Goal: Information Seeking & Learning: Find specific fact

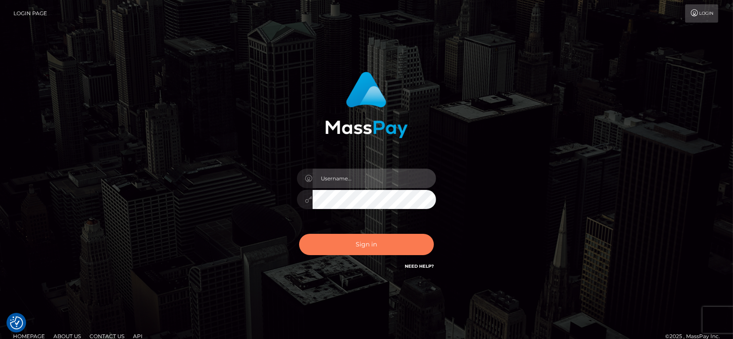
type input "fr.es"
click at [349, 245] on button "Sign in" at bounding box center [366, 244] width 135 height 21
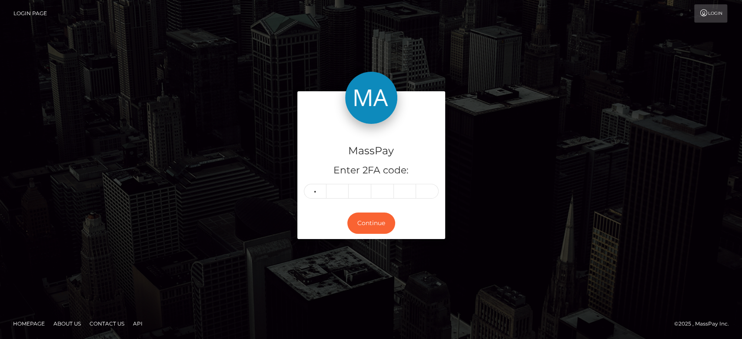
type input "2"
type input "5"
type input "6"
type input "4"
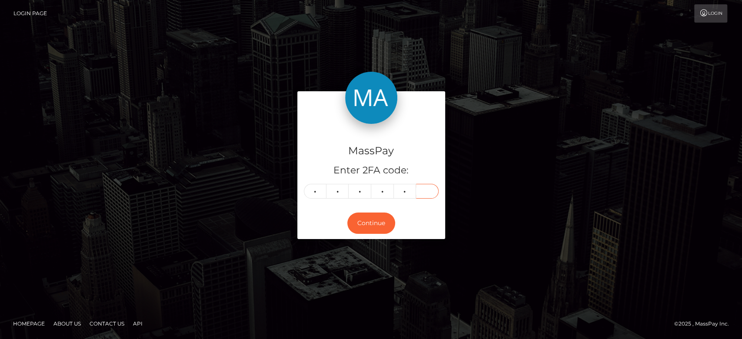
type input "1"
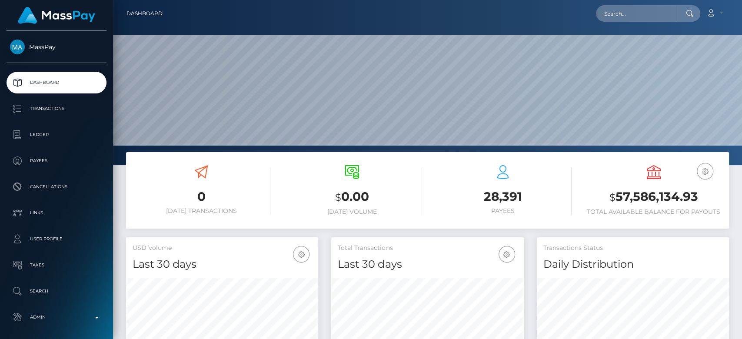
scroll to position [153, 192]
click at [629, 10] on input "text" at bounding box center [637, 13] width 82 height 17
paste input "leilanasirzadehkordahdeh@gmail.com"
type input "leilanasirzadehkordahdeh@gmail.com"
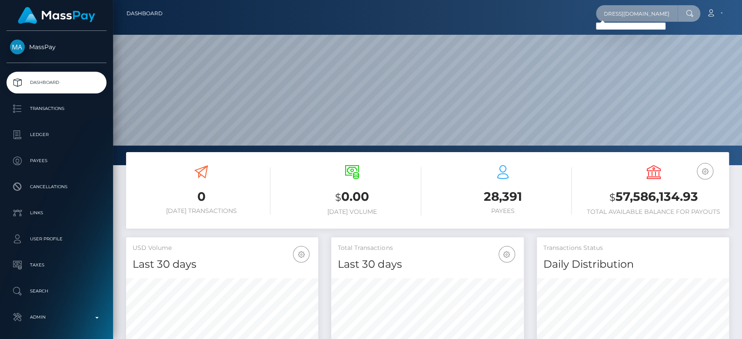
scroll to position [0, 0]
click at [660, 12] on input "leilanasirzadehkordahdeh@gmail.com" at bounding box center [637, 13] width 82 height 17
paste input "sparks010183@live.com"
type input "sparks010183@live.com"
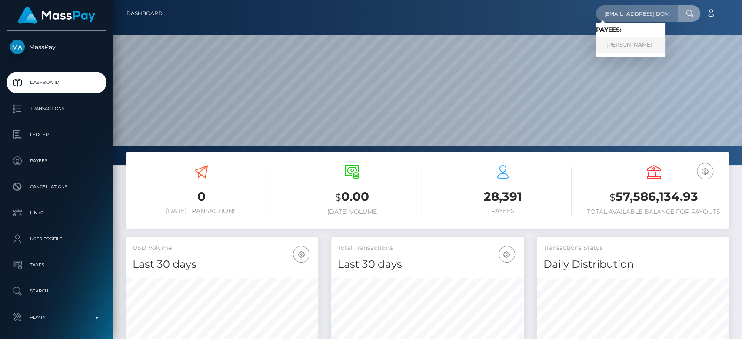
click at [633, 41] on link "Toni Barber" at bounding box center [631, 45] width 70 height 16
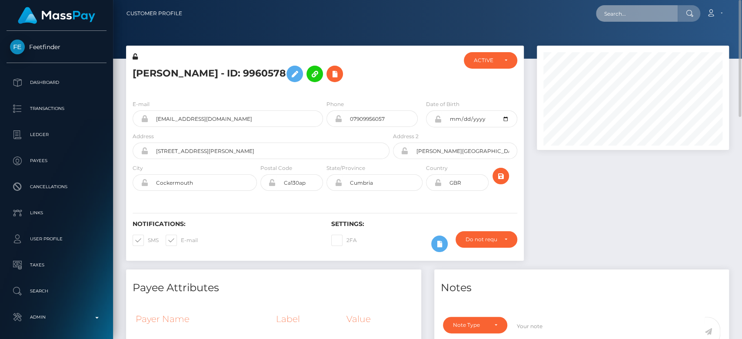
click at [637, 6] on input "text" at bounding box center [637, 13] width 82 height 17
paste input "[EMAIL_ADDRESS][DOMAIN_NAME]"
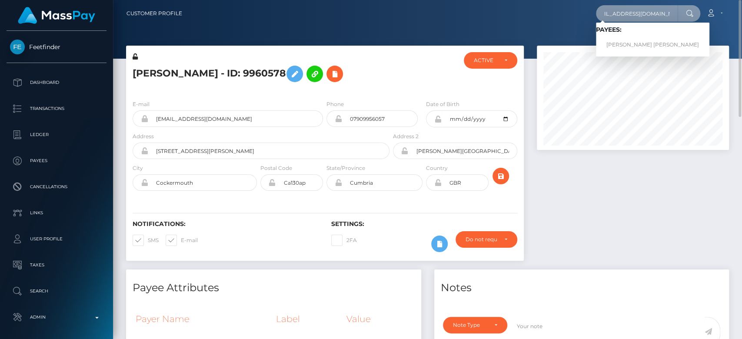
type input "adriannataylorsw@gmail.com"
click at [629, 41] on link "ARIANA LEIGH WELLS" at bounding box center [652, 45] width 113 height 16
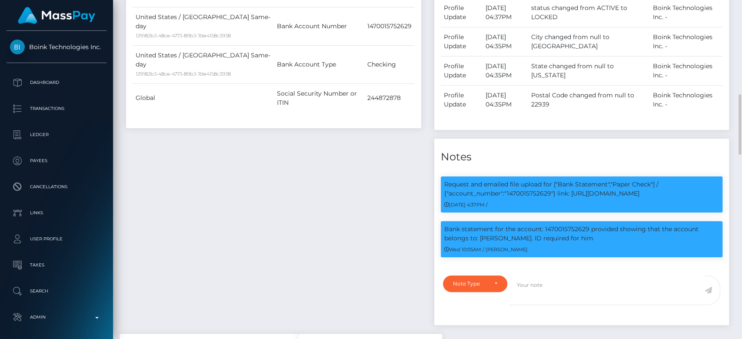
scroll to position [104, 192]
drag, startPoint x: 519, startPoint y: 236, endPoint x: 480, endPoint y: 234, distance: 38.3
click at [480, 234] on p "Bank statement for the account: 1470015752629 provided showing that the account…" at bounding box center [581, 234] width 275 height 18
copy p "Hunter Wells"
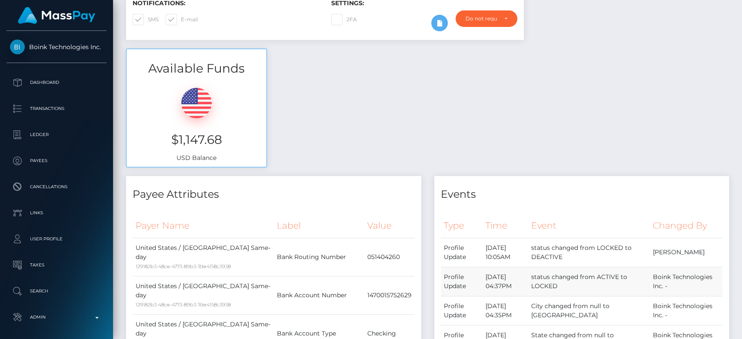
scroll to position [0, 0]
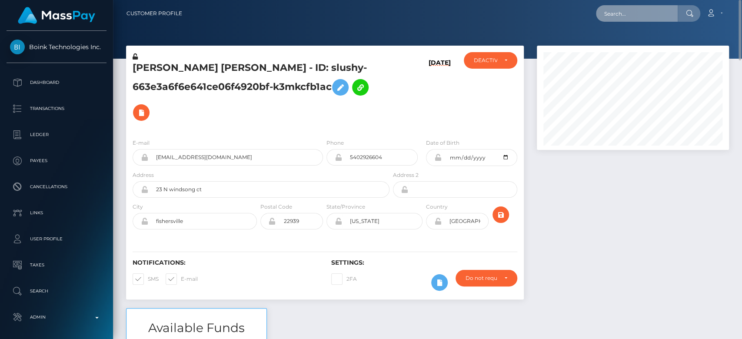
click at [635, 12] on input "text" at bounding box center [637, 13] width 82 height 17
paste input "candyyc61@gmail.com"
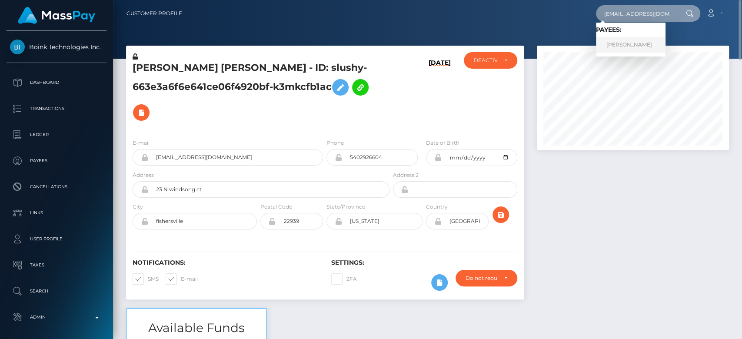
type input "candyyc61@gmail.com"
click at [634, 37] on link "Sofia Iadanza" at bounding box center [631, 45] width 70 height 16
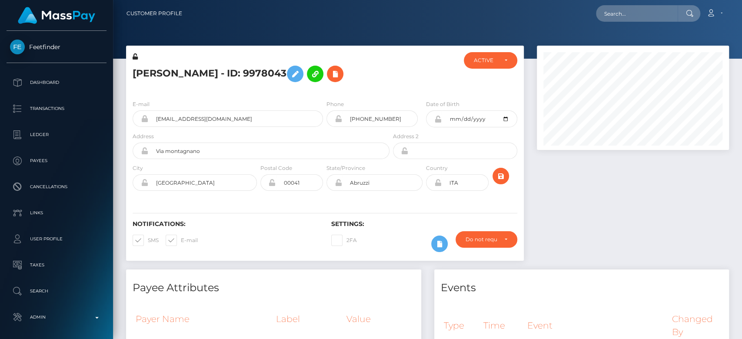
scroll to position [104, 192]
click at [565, 253] on div at bounding box center [632, 158] width 205 height 224
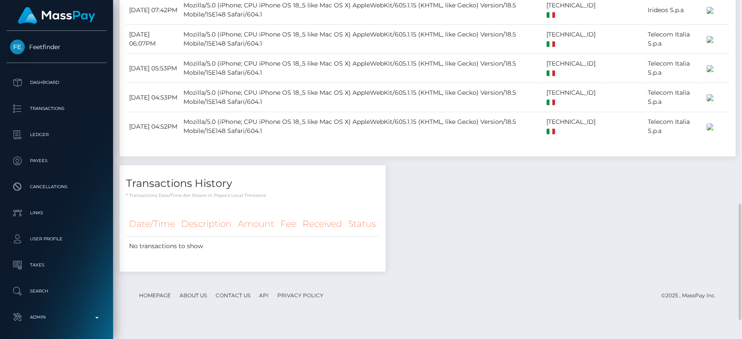
scroll to position [654, 0]
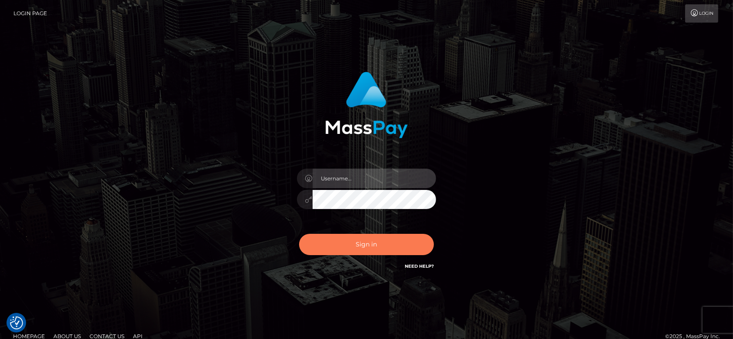
type input "[DOMAIN_NAME]"
click at [377, 247] on button "Sign in" at bounding box center [366, 244] width 135 height 21
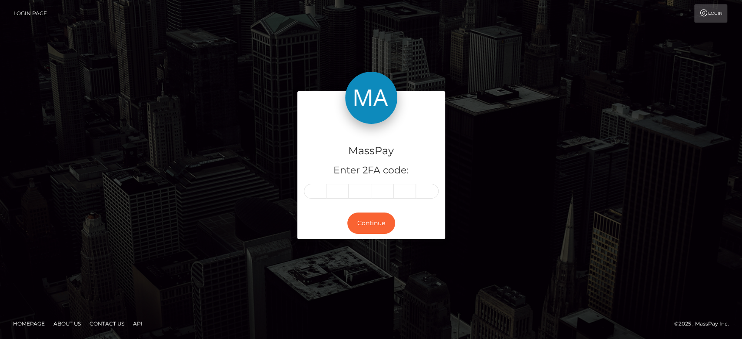
click at [313, 192] on input "text" at bounding box center [315, 191] width 23 height 15
type input "4"
type input "3"
type input "5"
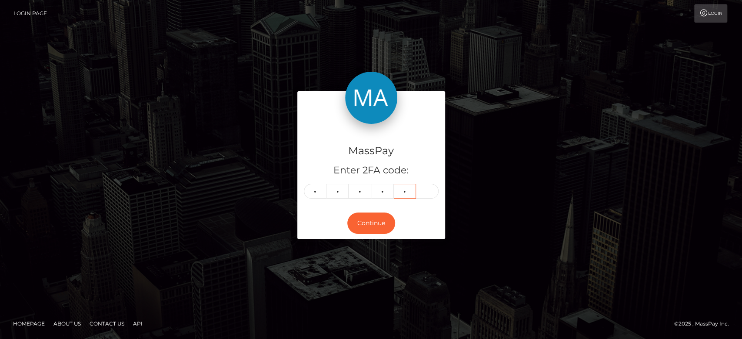
type input "1"
type input "7"
type input "1"
type input "7"
type input "2"
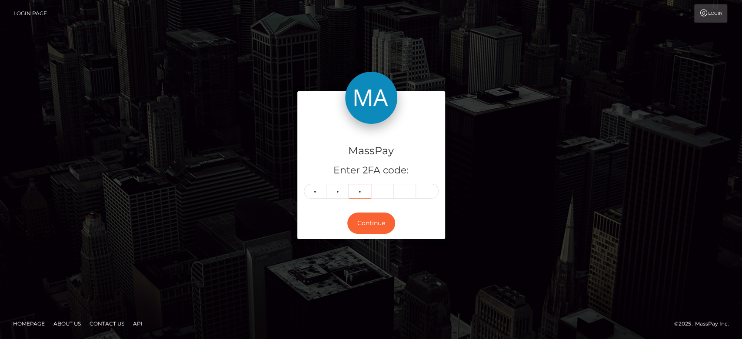
type input "4"
type input "2"
type input "5"
type input "9"
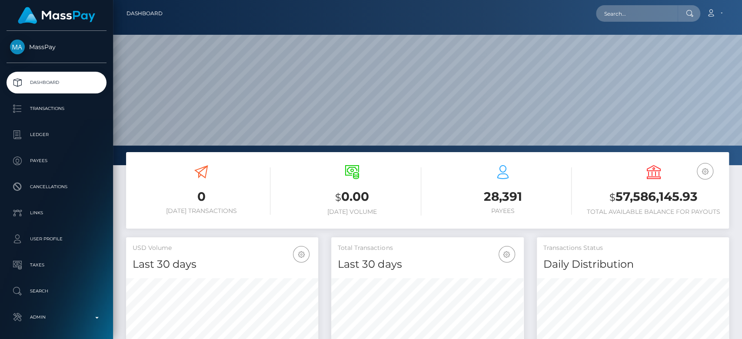
scroll to position [153, 192]
click at [629, 14] on input "text" at bounding box center [637, 13] width 82 height 17
paste input "633ef976cae211ade50d93c7"
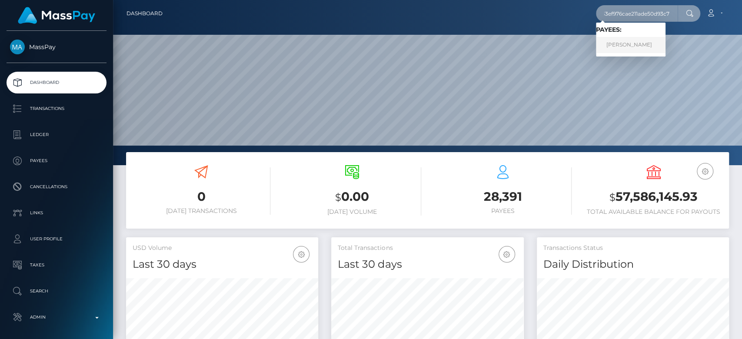
type input "633ef976cae211ade50d93c7"
click at [636, 44] on link "Kate Patterson" at bounding box center [631, 45] width 70 height 16
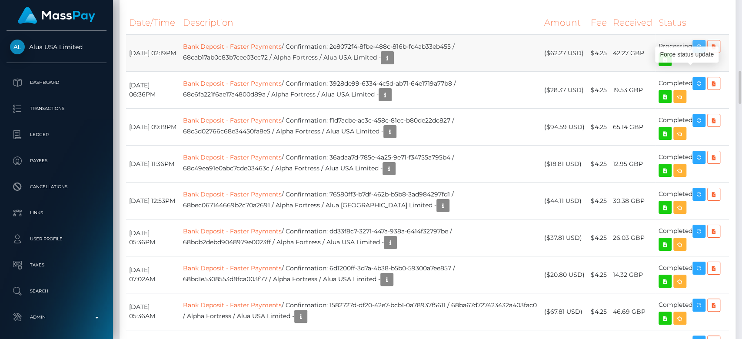
scroll to position [104, 192]
click at [697, 52] on icon "button" at bounding box center [699, 46] width 10 height 11
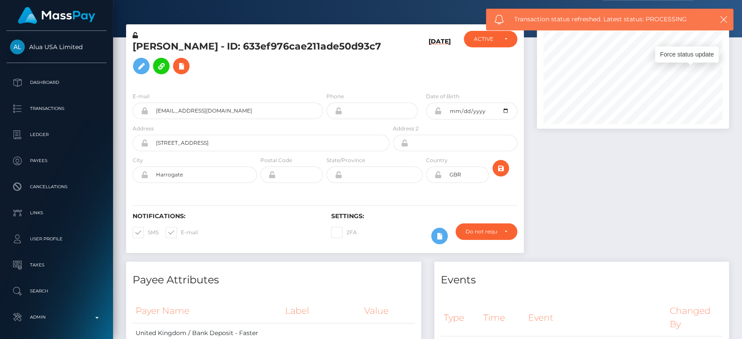
scroll to position [0, 0]
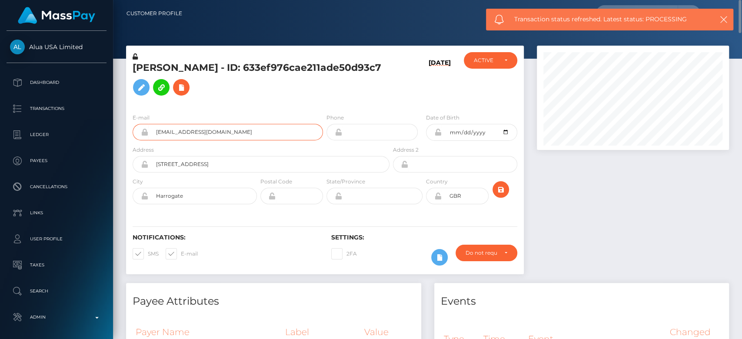
drag, startPoint x: 260, startPoint y: 132, endPoint x: 151, endPoint y: 133, distance: 108.2
click at [151, 133] on input "633ef976cae211ade50d93c7@alua.com" at bounding box center [235, 132] width 175 height 17
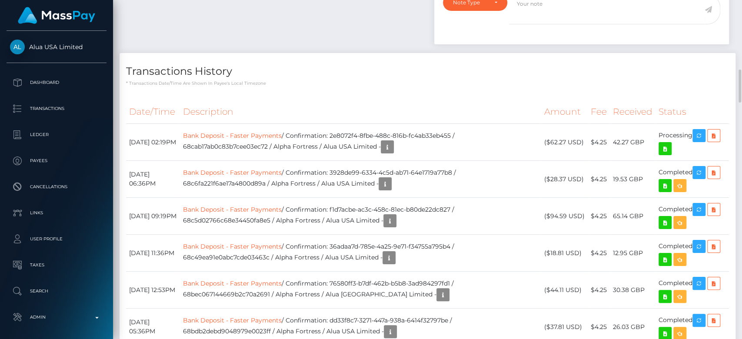
scroll to position [630, 0]
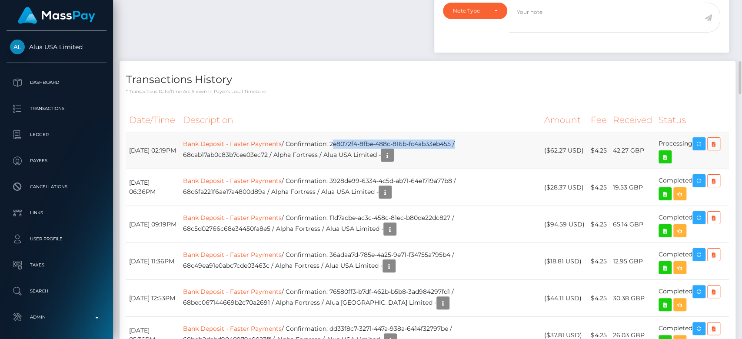
drag, startPoint x: 352, startPoint y: 167, endPoint x: 476, endPoint y: 167, distance: 123.9
click at [476, 167] on td "Bank Deposit - Faster Payments / Confirmation: 2e8072f4-8fbe-488c-816b-fc4ab33e…" at bounding box center [360, 150] width 361 height 37
copy td "2e8072f4-8fbe-488c-816b-fc4ab33eb455"
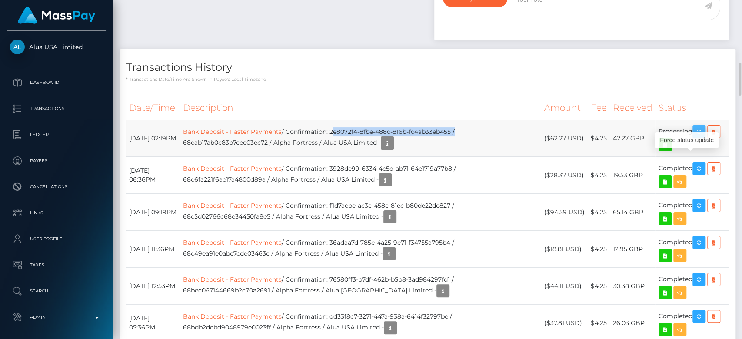
scroll to position [104, 192]
click at [696, 137] on icon "button" at bounding box center [699, 131] width 10 height 11
copy td "2e8072f4-8fbe-488c-816b-fc4ab33eb455"
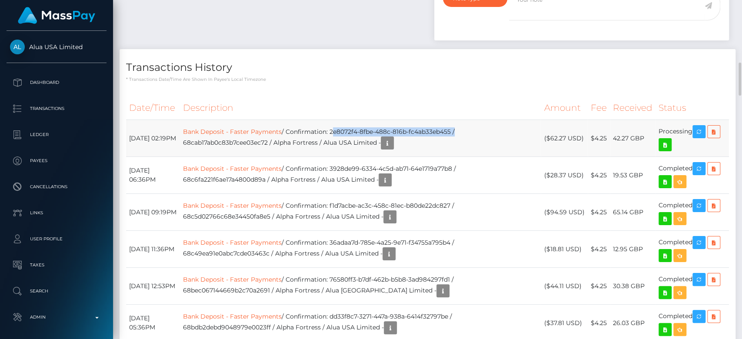
copy td "2e8072f4-8fbe-488c-816b-fc4ab33eb455"
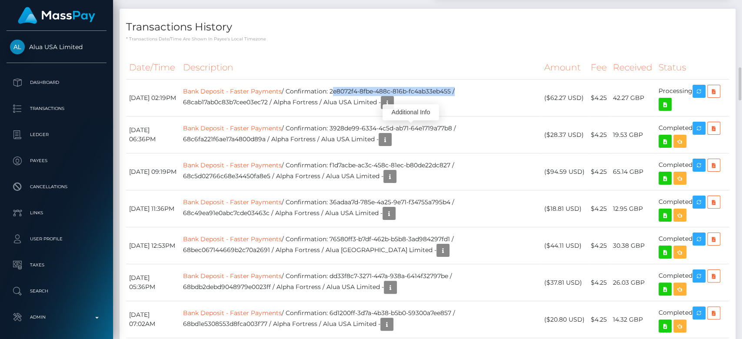
scroll to position [684, 0]
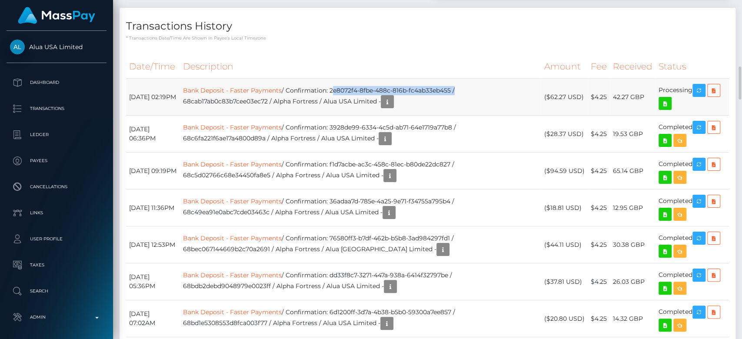
copy td "2e8072f4-8fbe-488c-816b-fc4ab33eb455"
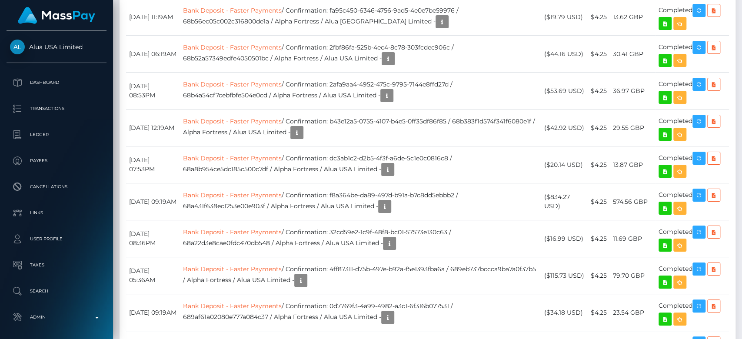
scroll to position [1219, 0]
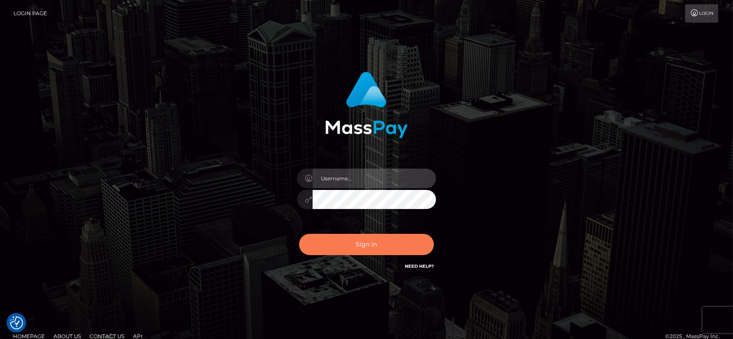
type input "[DOMAIN_NAME]"
click at [385, 248] on button "Sign in" at bounding box center [366, 244] width 135 height 21
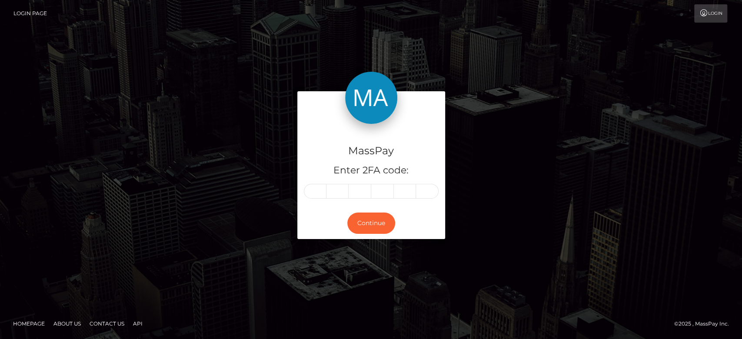
click at [506, 164] on div "MassPay Enter 2FA code: Continue" at bounding box center [371, 169] width 496 height 156
